Goal: Task Accomplishment & Management: Manage account settings

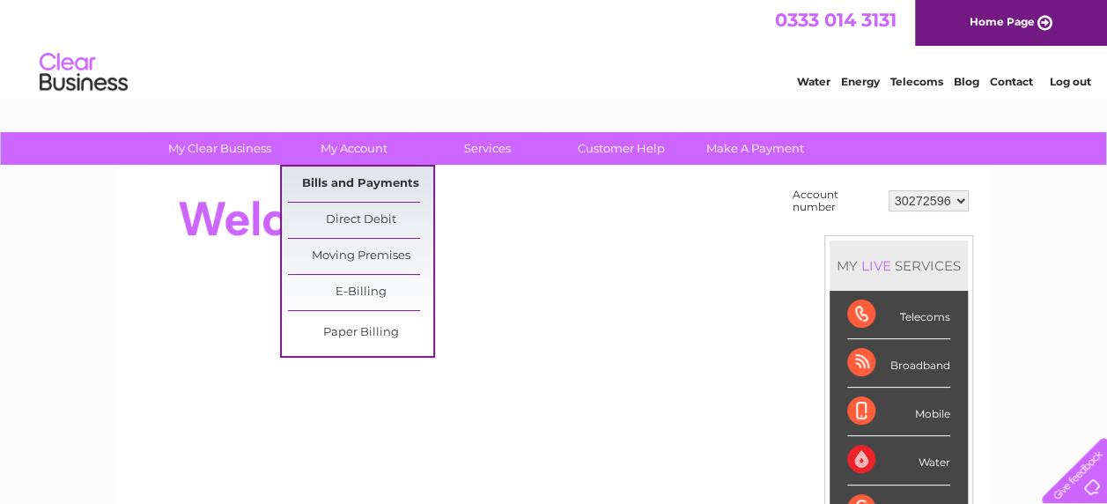
click at [335, 182] on link "Bills and Payments" at bounding box center [360, 183] width 145 height 35
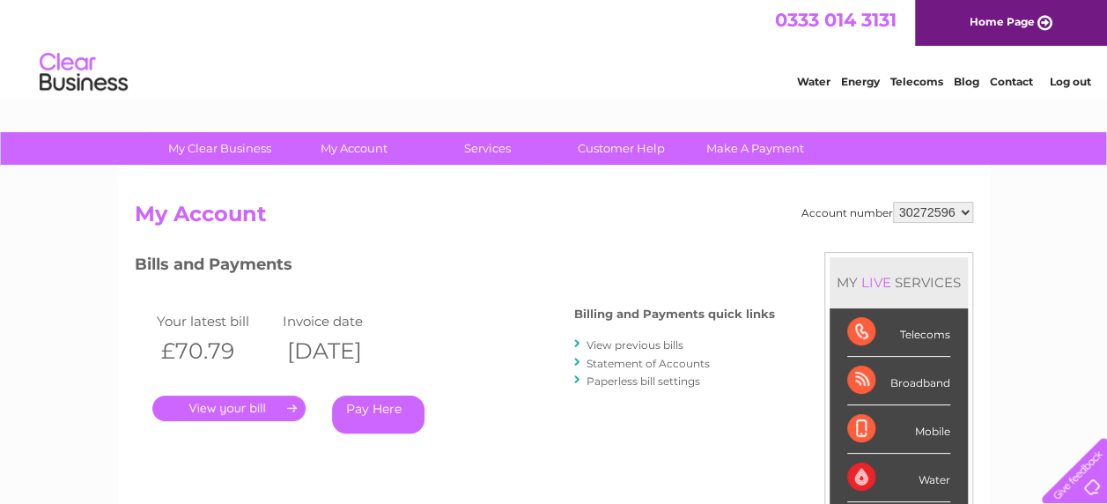
click at [222, 404] on link "." at bounding box center [228, 408] width 153 height 26
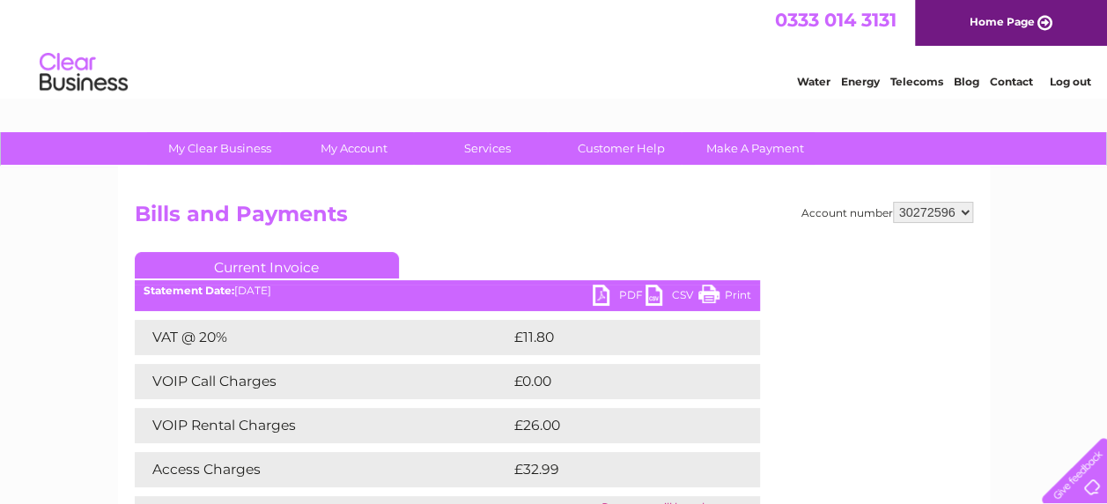
click at [704, 297] on link "Print" at bounding box center [724, 297] width 53 height 26
